Goal: Task Accomplishment & Management: Use online tool/utility

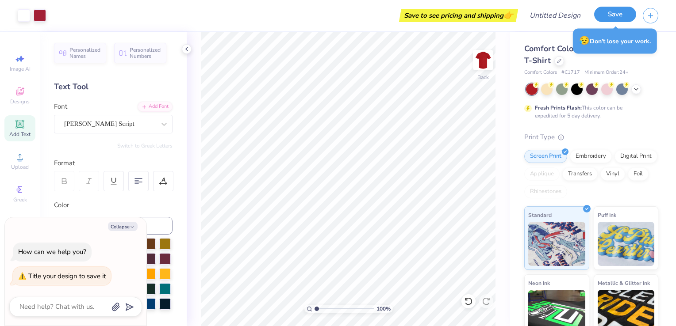
click at [621, 18] on button "Save" at bounding box center [615, 14] width 42 height 15
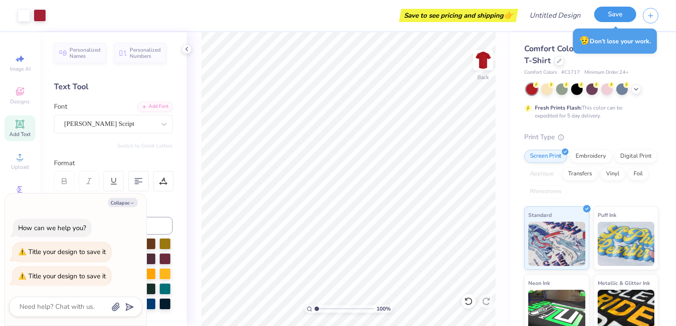
click at [621, 18] on button "Save" at bounding box center [615, 14] width 42 height 15
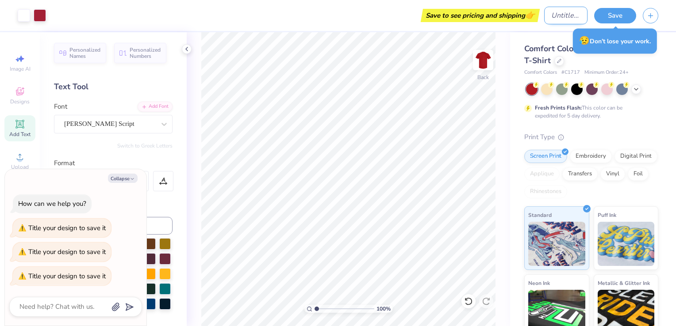
type textarea "x"
click at [548, 18] on input "Design Title" at bounding box center [565, 16] width 43 height 18
type input "t"
type textarea "x"
type input "tu"
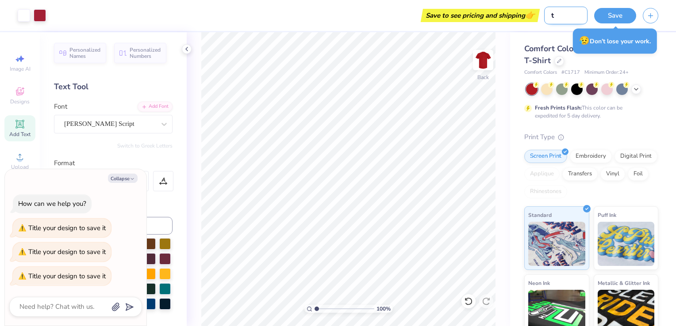
type textarea "x"
type input "tu"
click at [616, 15] on button "Save" at bounding box center [615, 14] width 42 height 15
type textarea "x"
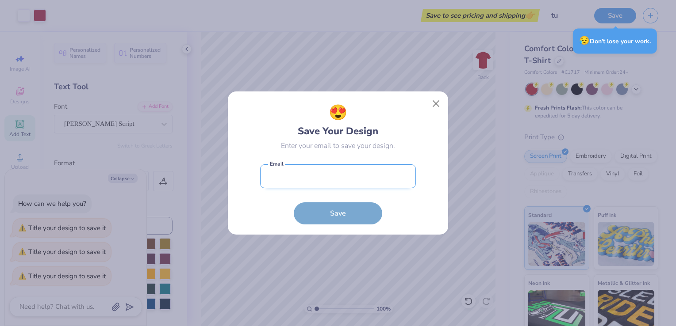
click at [332, 183] on input "email" at bounding box center [338, 177] width 156 height 24
type input "tus98391@temple.edu"
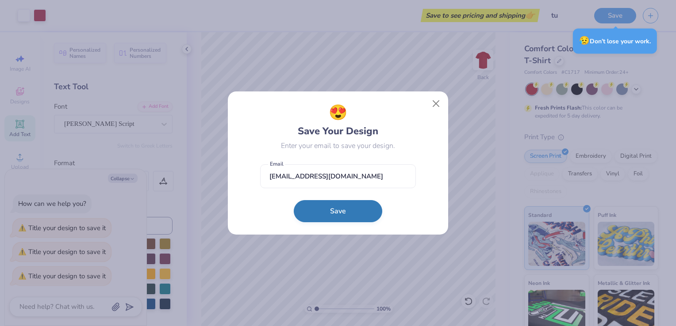
click at [332, 213] on button "Save" at bounding box center [338, 211] width 88 height 22
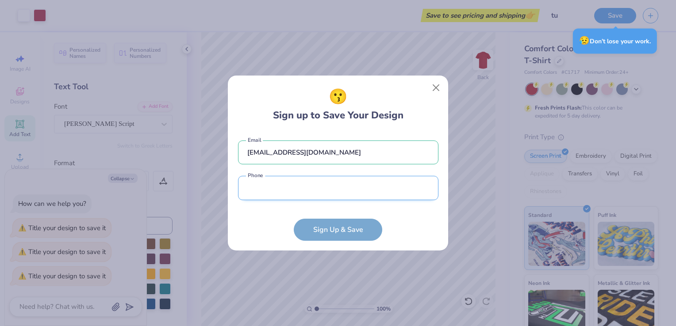
click at [312, 178] on input "tel" at bounding box center [338, 188] width 200 height 24
type input "(267) 271-5015"
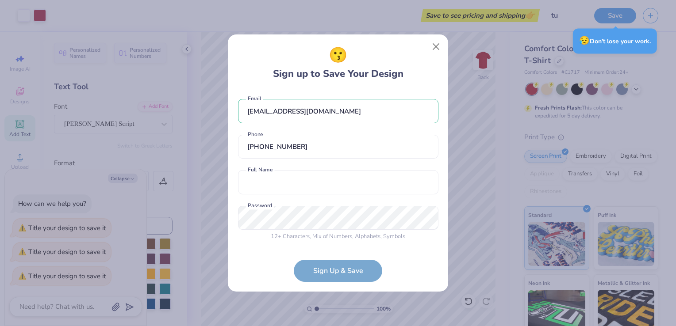
click at [286, 195] on div "tus98391@temple.edu Email (267) 271-5015 Phone Full Name is a required field Fu…" at bounding box center [338, 168] width 200 height 156
click at [286, 182] on input "text" at bounding box center [338, 182] width 200 height 24
type input "Meghan Colfer"
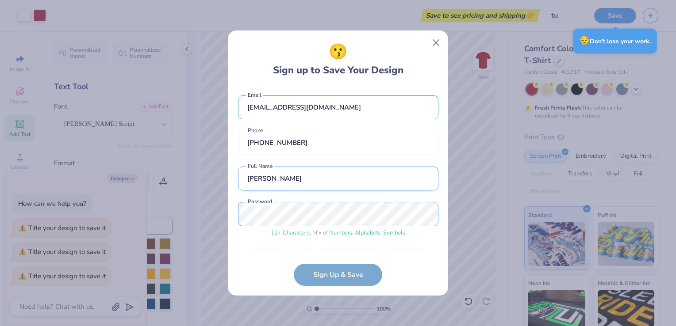
scroll to position [25, 0]
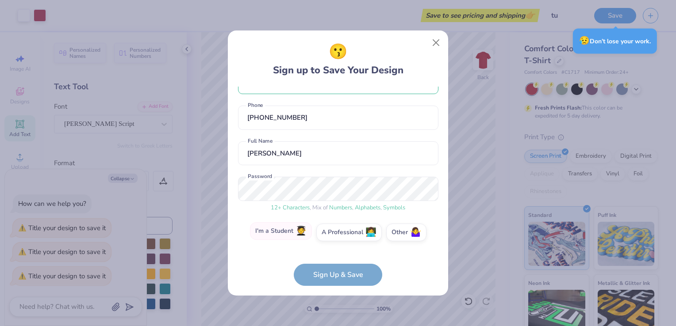
click at [284, 233] on label "I'm a Student 🧑‍🎓" at bounding box center [281, 231] width 62 height 18
click at [335, 257] on input "I'm a Student 🧑‍🎓" at bounding box center [338, 260] width 6 height 6
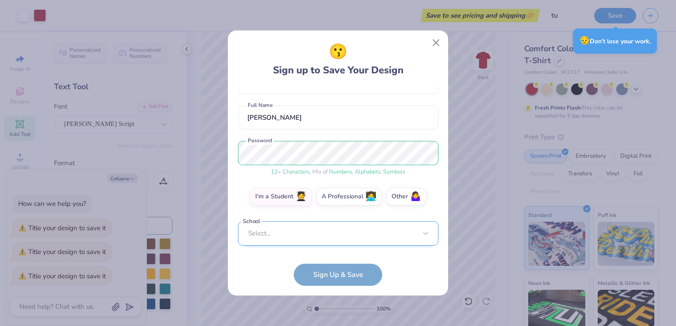
scroll to position [57, 0]
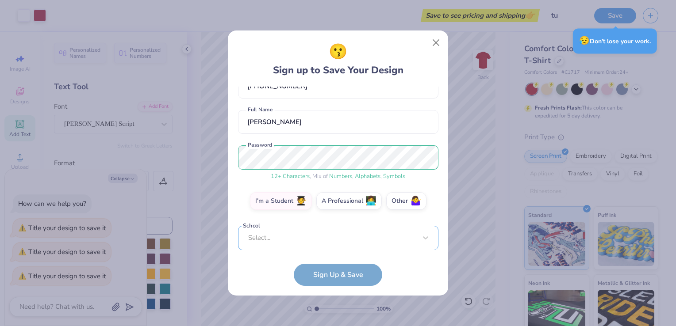
click at [279, 238] on div "Select..." at bounding box center [338, 238] width 200 height 24
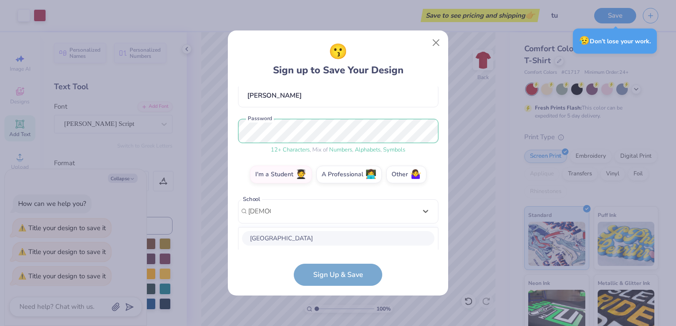
scroll to position [194, 0]
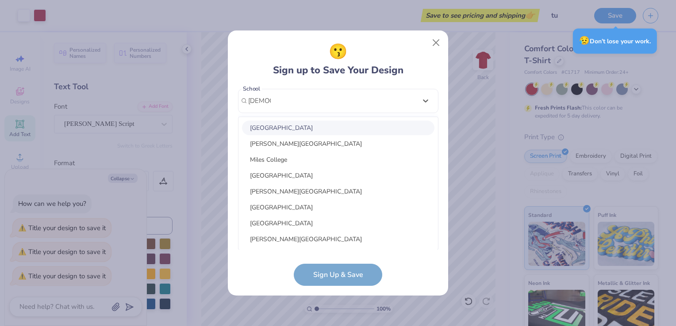
click at [291, 128] on div "Temple University" at bounding box center [338, 128] width 192 height 15
type input "temple"
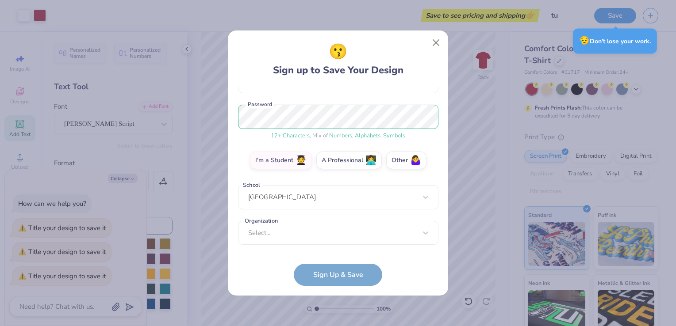
scroll to position [97, 0]
click at [291, 229] on div "Select..." at bounding box center [338, 234] width 200 height 24
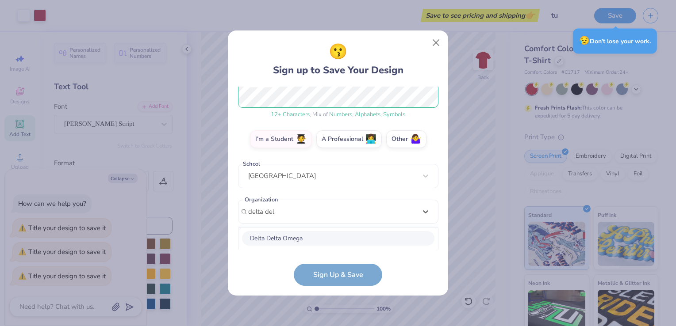
scroll to position [230, 0]
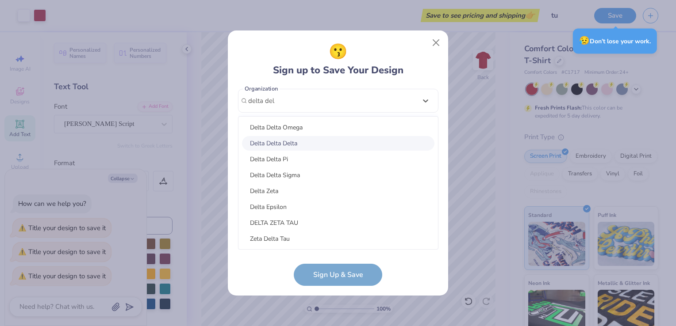
click at [296, 142] on div "Delta Delta Delta" at bounding box center [338, 143] width 192 height 15
type input "delta del"
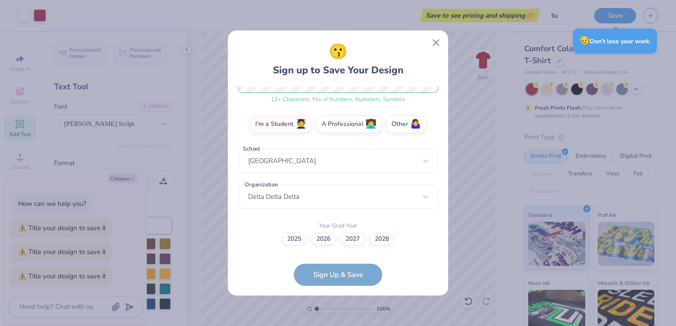
scroll to position [133, 0]
click at [379, 236] on label "2028" at bounding box center [381, 239] width 25 height 12
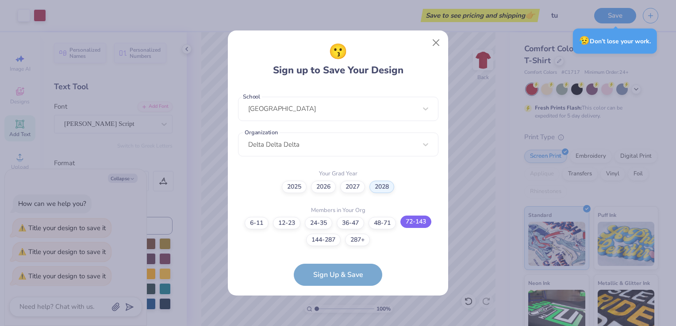
click at [419, 222] on label "72-143" at bounding box center [415, 222] width 31 height 12
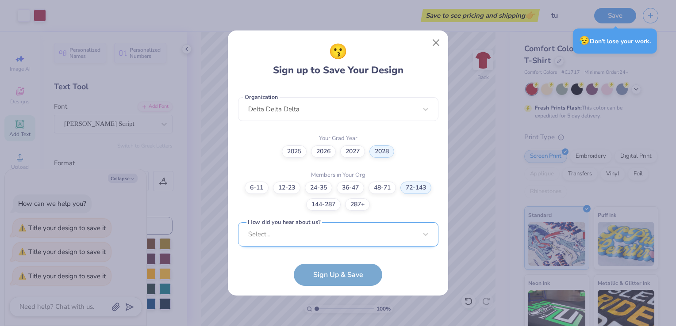
click at [362, 236] on div "Select..." at bounding box center [338, 234] width 200 height 24
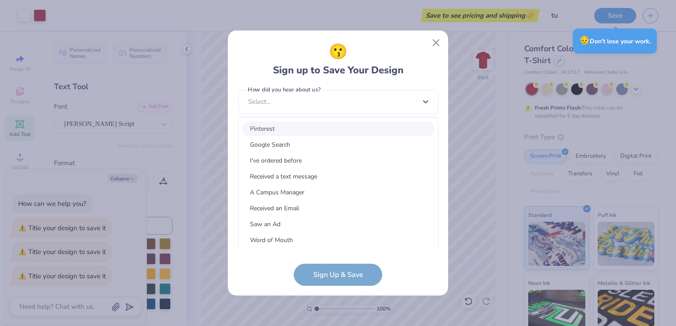
click at [274, 130] on div "Pinterest" at bounding box center [338, 129] width 192 height 15
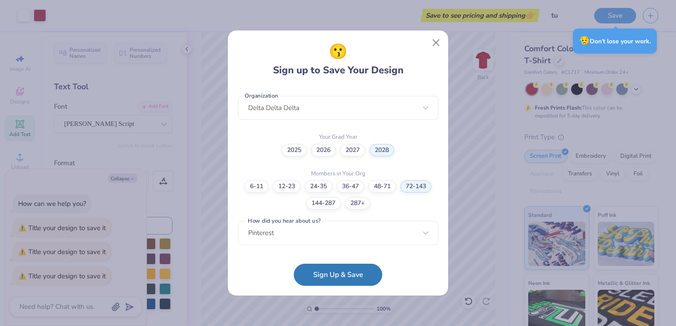
scroll to position [221, 0]
click at [351, 280] on button "Sign Up & Save" at bounding box center [338, 273] width 88 height 22
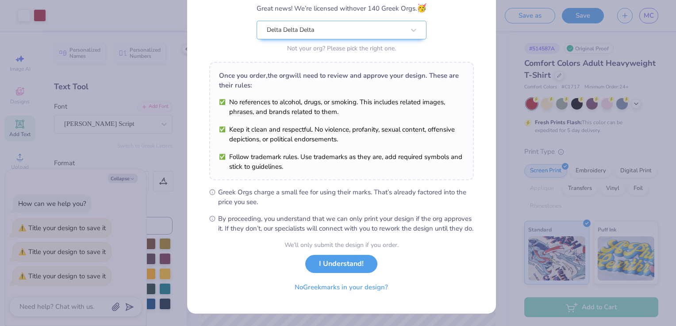
scroll to position [87, 0]
click at [333, 259] on button "I Understand!" at bounding box center [341, 262] width 72 height 18
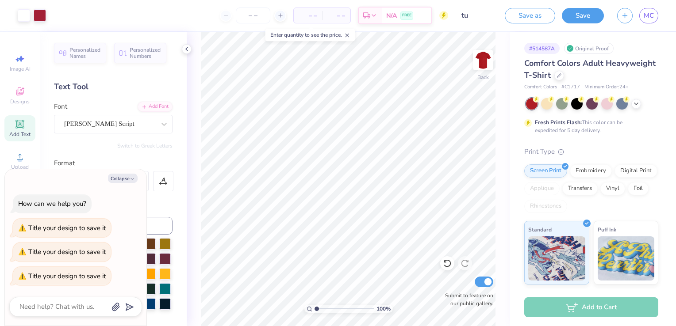
scroll to position [0, 0]
click at [188, 264] on div "100 % Back W 2.01 2.01 " H 1.96 1.96 " Y 2.68 2.68 " Center Middle Top Bottom S…" at bounding box center [348, 179] width 323 height 294
click at [125, 178] on button "Collapse" at bounding box center [123, 178] width 30 height 9
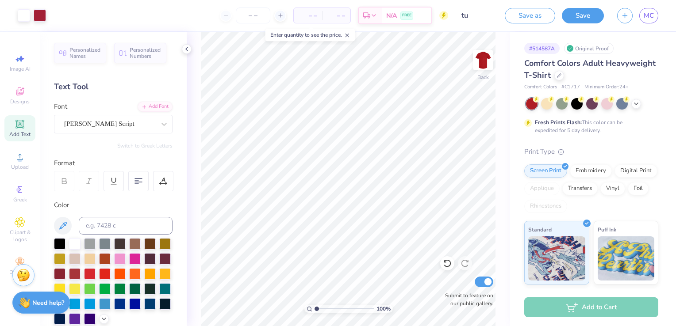
type textarea "x"
click at [485, 61] on img at bounding box center [482, 59] width 35 height 35
click at [22, 95] on icon at bounding box center [20, 91] width 11 height 11
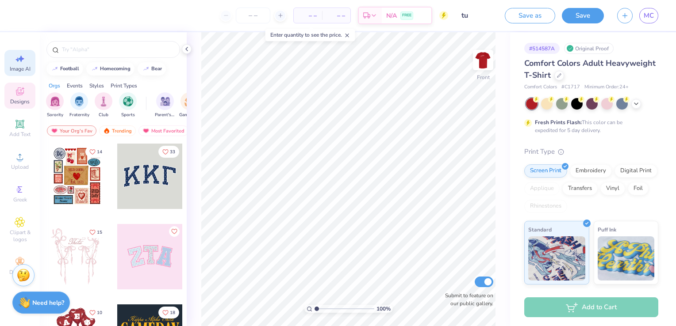
click at [23, 69] on span "Image AI" at bounding box center [20, 68] width 21 height 7
select select "4"
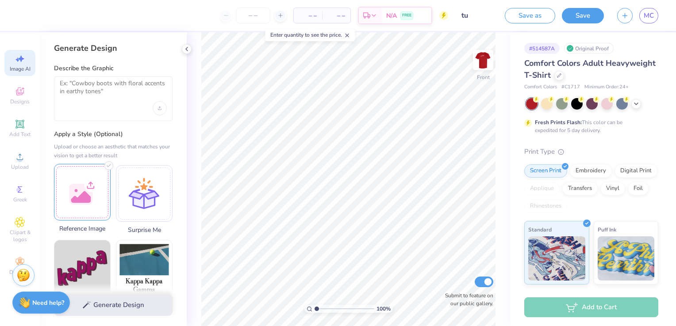
click at [86, 187] on div at bounding box center [82, 192] width 57 height 57
click at [97, 92] on textarea at bounding box center [113, 91] width 107 height 22
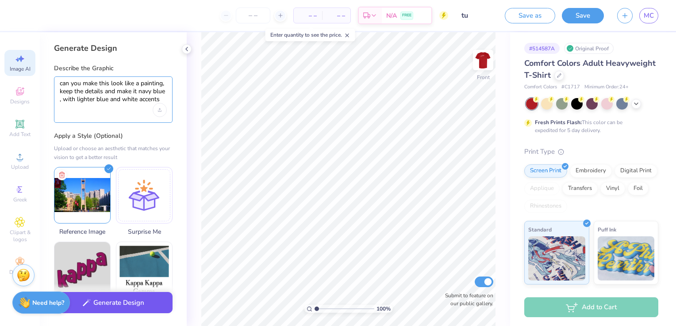
type textarea "can you make this look like a painting, keep the details and make it navy blue …"
click at [119, 308] on button "Generate Design" at bounding box center [113, 303] width 119 height 22
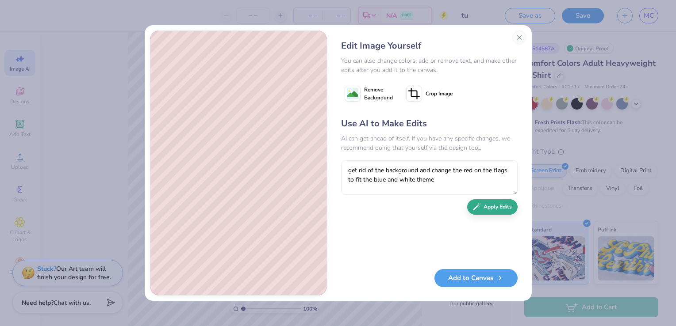
type textarea "get rid of the background and change the red on the flags to fit the blue and w…"
click at [482, 208] on button "Apply Edits" at bounding box center [492, 206] width 50 height 15
click at [486, 276] on button "Add to Canvas" at bounding box center [475, 276] width 83 height 18
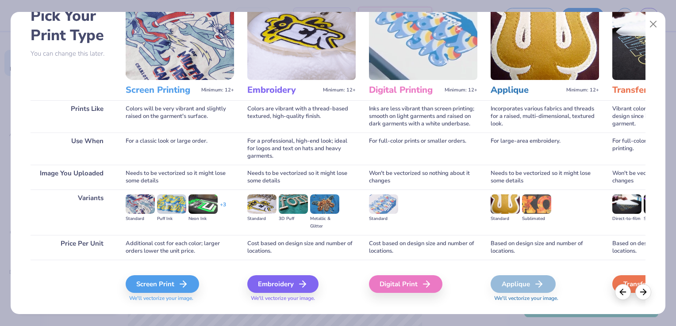
scroll to position [70, 0]
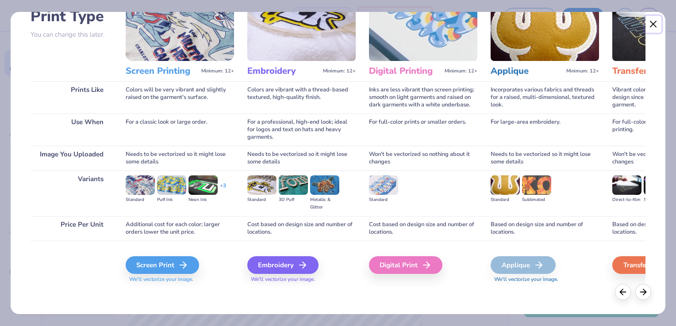
click at [653, 24] on button "Close" at bounding box center [653, 24] width 17 height 17
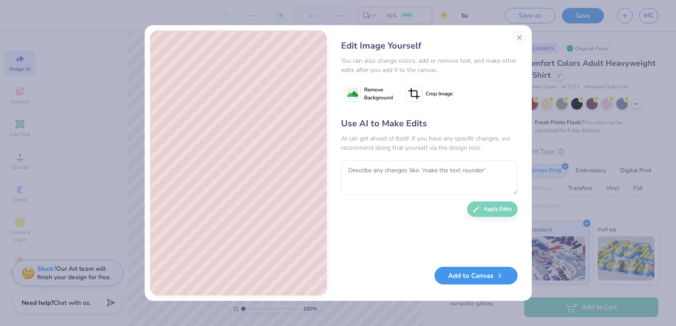
click at [467, 280] on button "Add to Canvas" at bounding box center [475, 276] width 83 height 18
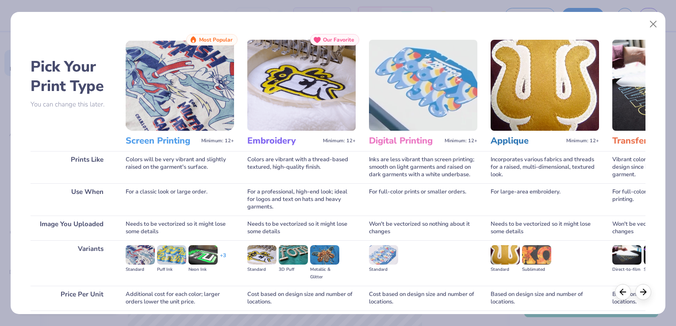
scroll to position [58, 0]
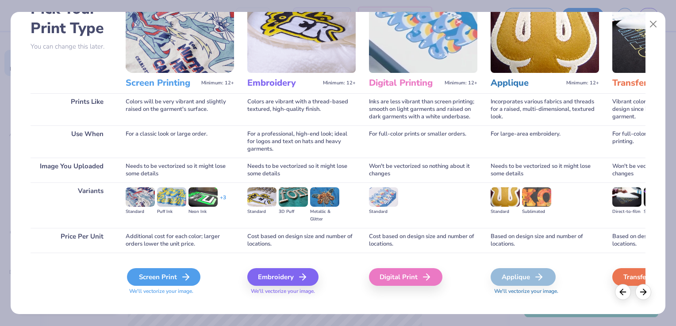
click at [163, 276] on div "Screen Print" at bounding box center [163, 277] width 73 height 18
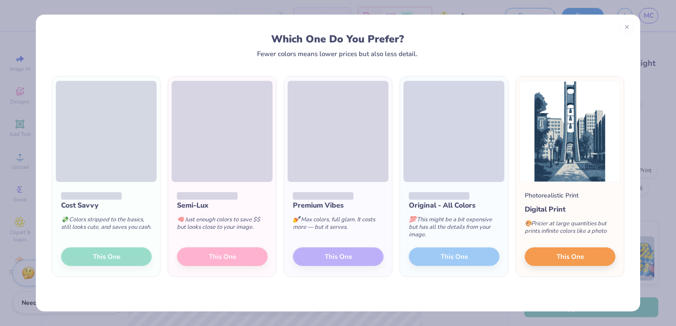
click at [124, 254] on div "Cost Savvy 💸 Colors stripped to the basics, still looks cute, and saves you cas…" at bounding box center [106, 229] width 108 height 95
click at [111, 257] on div "Cost Savvy 💸 Colors stripped to the basics, still looks cute, and saves you cas…" at bounding box center [106, 229] width 108 height 95
click at [227, 256] on div "Semi-Lux 🧠 Just enough colors to save $$ but looks close to your image. This One" at bounding box center [222, 229] width 108 height 95
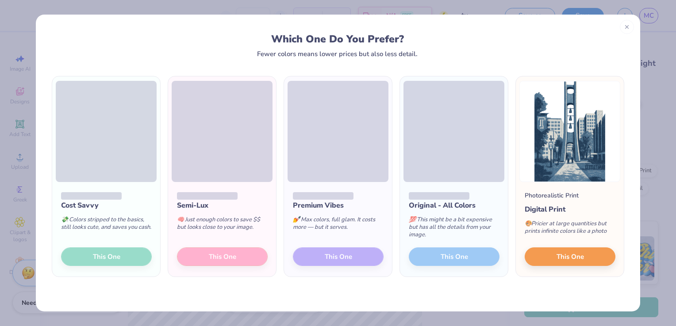
click at [227, 256] on div "Semi-Lux 🧠 Just enough colors to save $$ but looks close to your image. This One" at bounding box center [222, 229] width 108 height 95
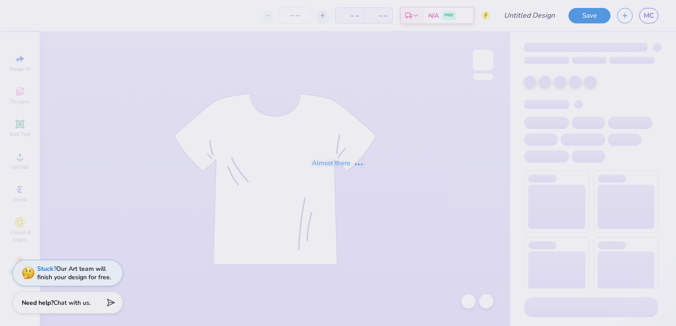
type input "tu"
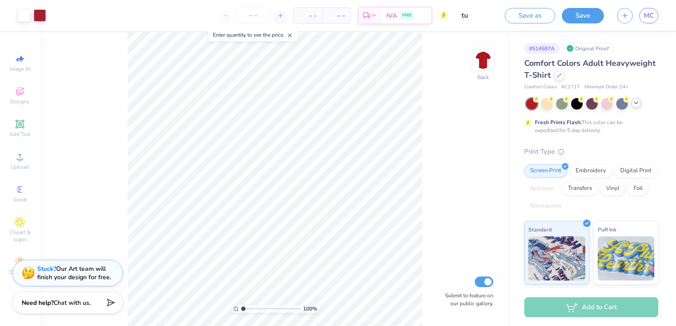
click at [635, 104] on icon at bounding box center [635, 102] width 7 height 7
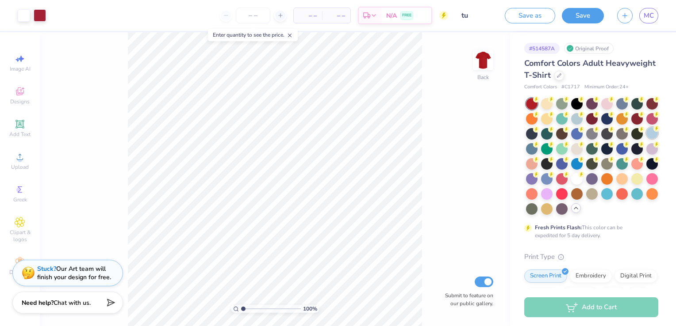
click at [646, 139] on div at bounding box center [651, 132] width 11 height 11
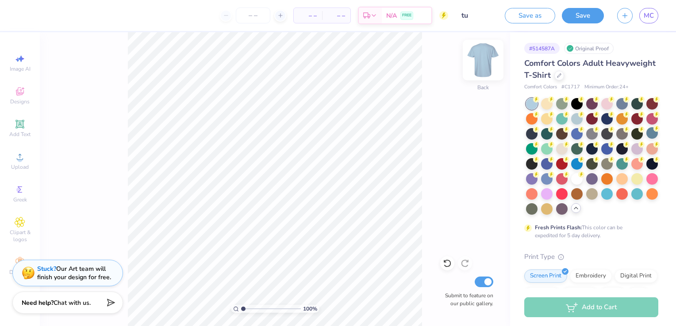
click at [479, 66] on img at bounding box center [482, 59] width 35 height 35
click at [23, 60] on icon at bounding box center [20, 59] width 11 height 11
select select "4"
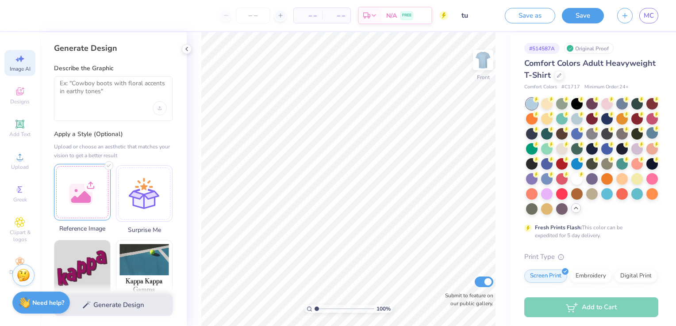
click at [85, 184] on div at bounding box center [82, 192] width 57 height 57
click at [110, 84] on textarea at bounding box center [113, 91] width 107 height 22
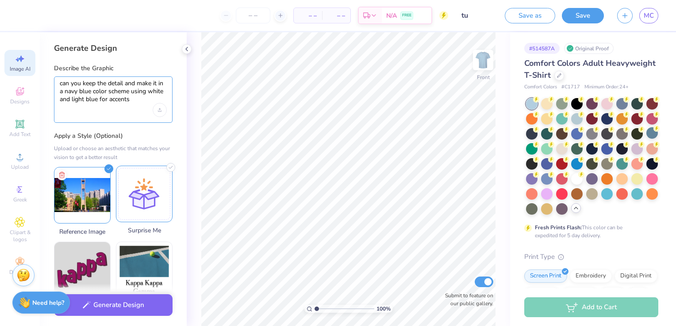
scroll to position [4, 0]
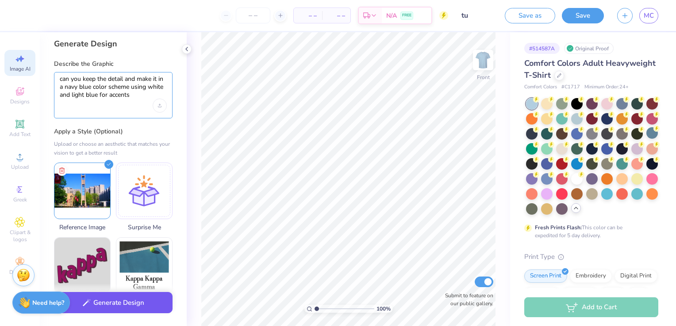
type textarea "can you keep the detail and make it in a navy blue color scheme using white and…"
click at [119, 306] on button "Generate Design" at bounding box center [113, 303] width 119 height 22
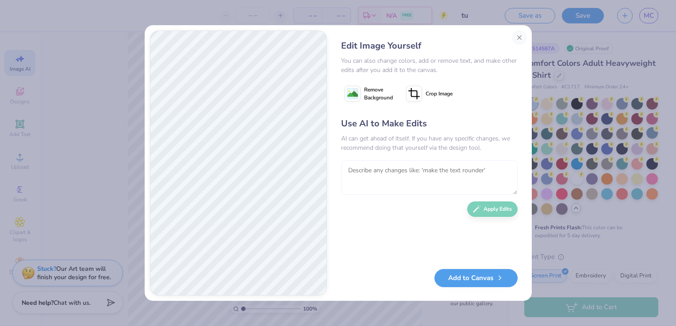
click at [417, 169] on textarea at bounding box center [429, 178] width 176 height 34
type textarea "can you add more details and keep the "T" on the flags like the original picture"
click at [489, 210] on button "Apply Edits" at bounding box center [492, 206] width 50 height 15
click at [489, 274] on button "Add to Canvas" at bounding box center [475, 276] width 83 height 18
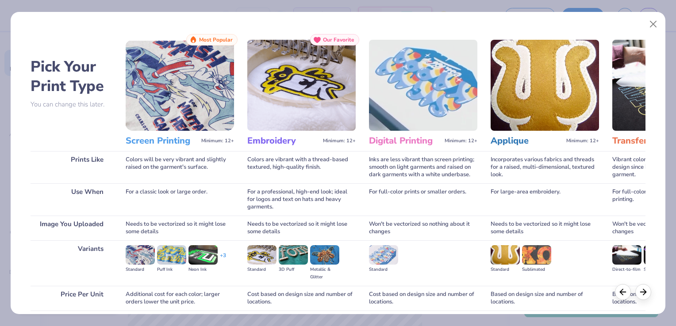
scroll to position [70, 0]
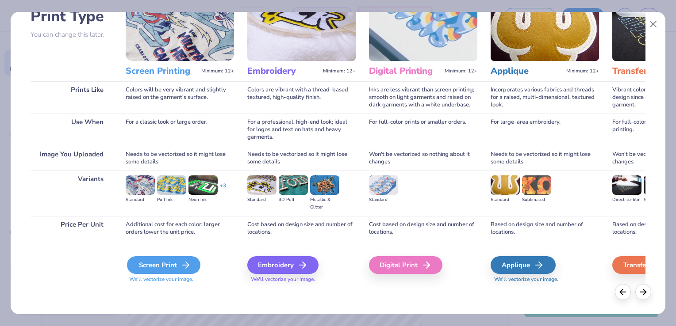
click at [188, 262] on icon at bounding box center [185, 265] width 11 height 11
